Goal: Task Accomplishment & Management: Manage account settings

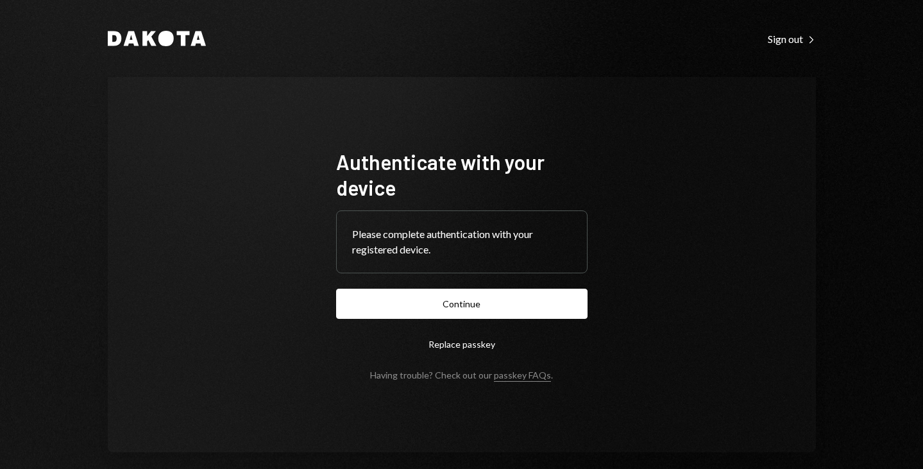
click at [409, 286] on form "Authenticate with your device Please complete authentication with your register…" at bounding box center [461, 265] width 251 height 232
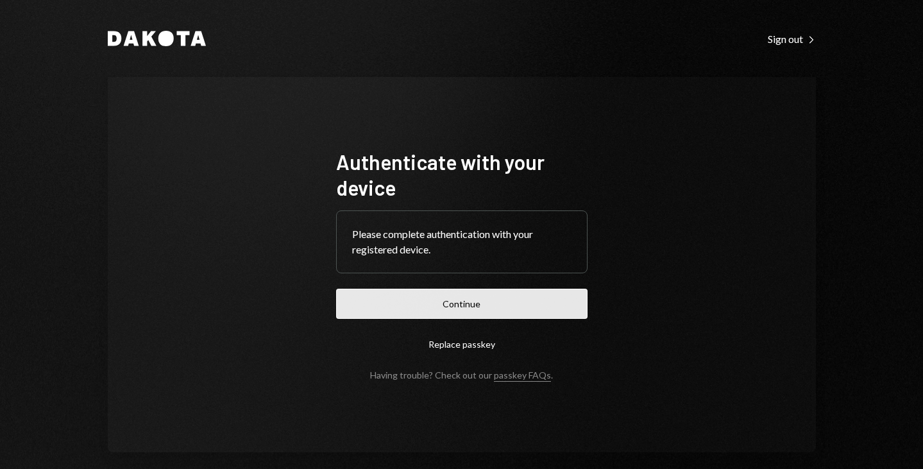
click at [408, 297] on button "Continue" at bounding box center [461, 304] width 251 height 30
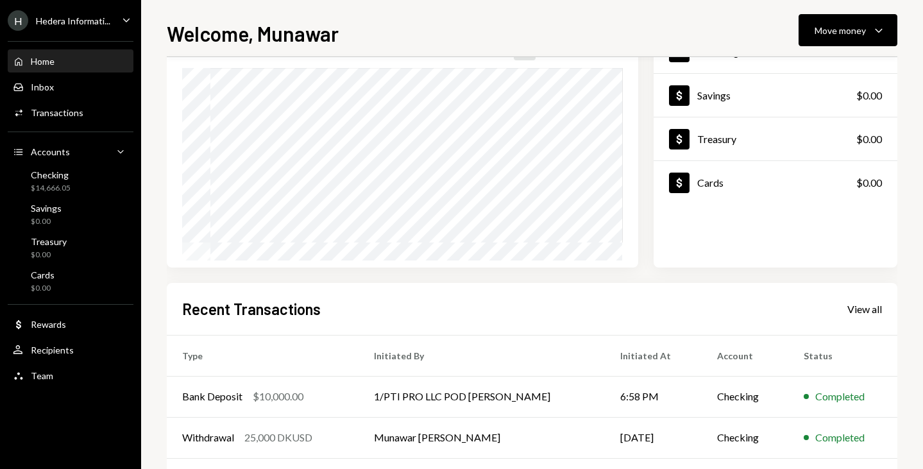
scroll to position [105, 0]
click at [124, 26] on icon "Caret Down" at bounding box center [126, 20] width 14 height 14
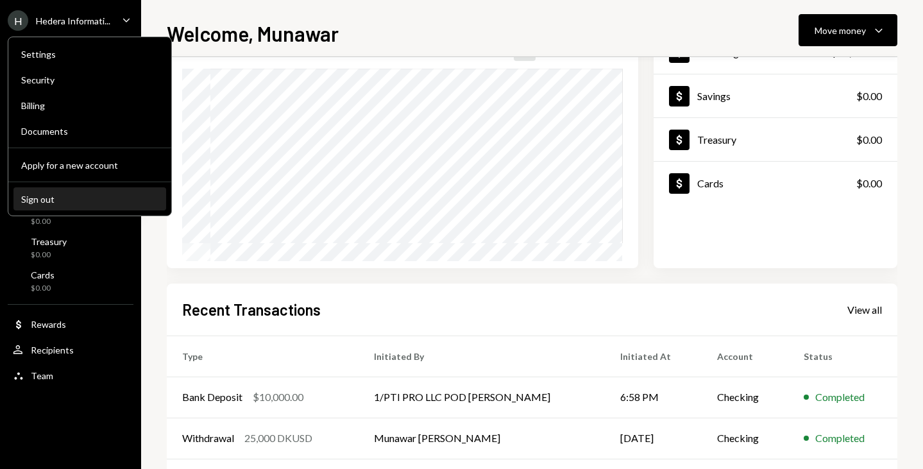
click at [80, 206] on button "Sign out" at bounding box center [89, 199] width 153 height 23
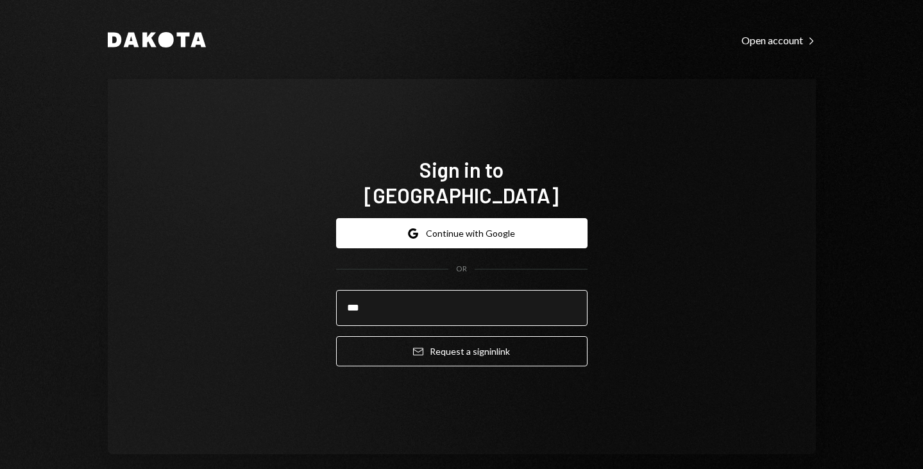
type input "**********"
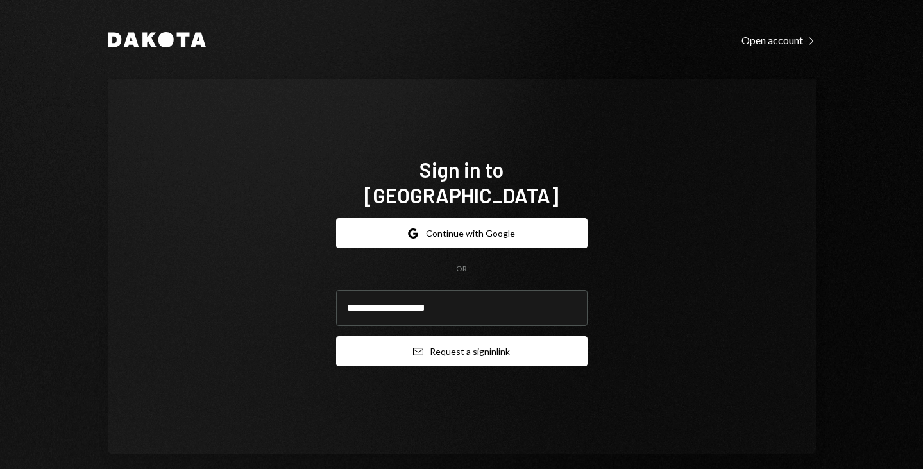
click at [431, 340] on button "Email Request a sign in link" at bounding box center [461, 351] width 251 height 30
